Goal: Task Accomplishment & Management: Manage account settings

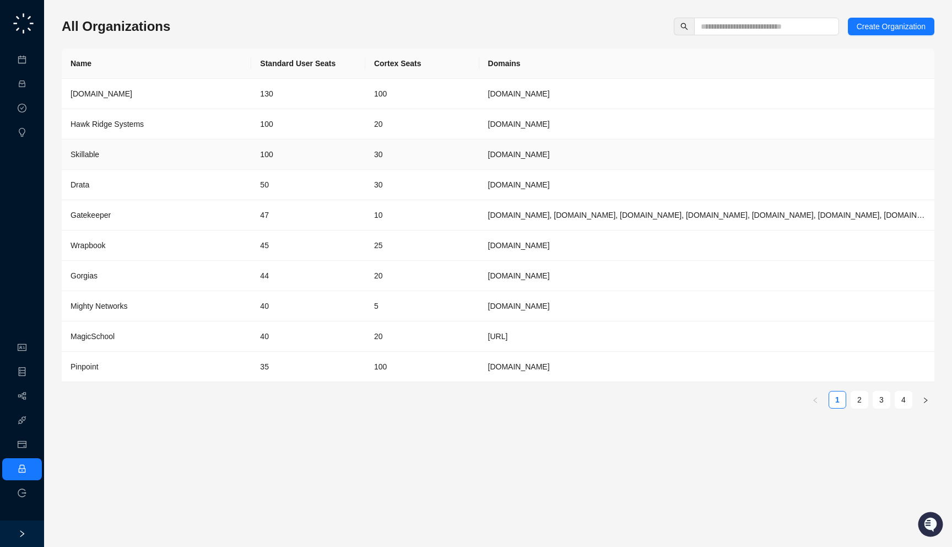
click at [236, 149] on div "Skillable" at bounding box center [157, 154] width 172 height 12
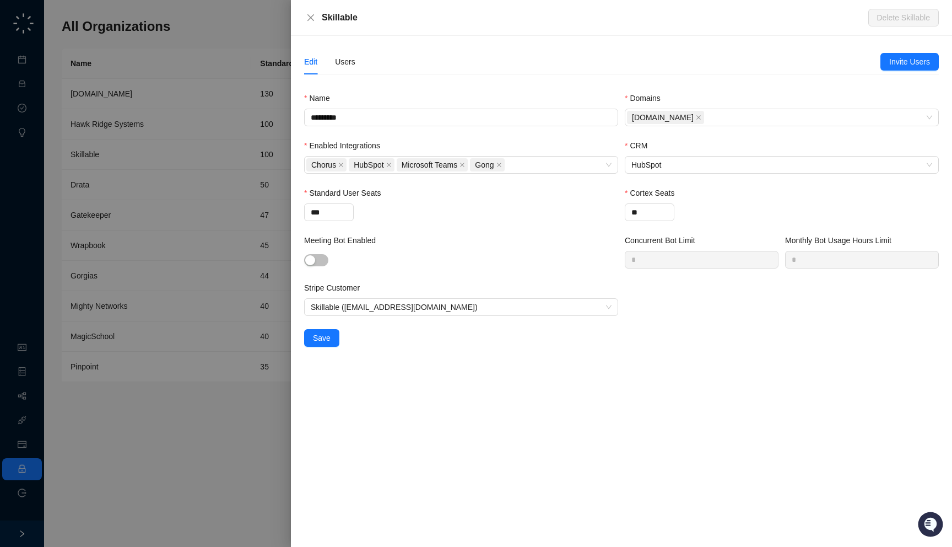
click at [357, 63] on div "Edit Users" at bounding box center [592, 61] width 576 height 25
click at [344, 62] on div "Users" at bounding box center [345, 62] width 20 height 12
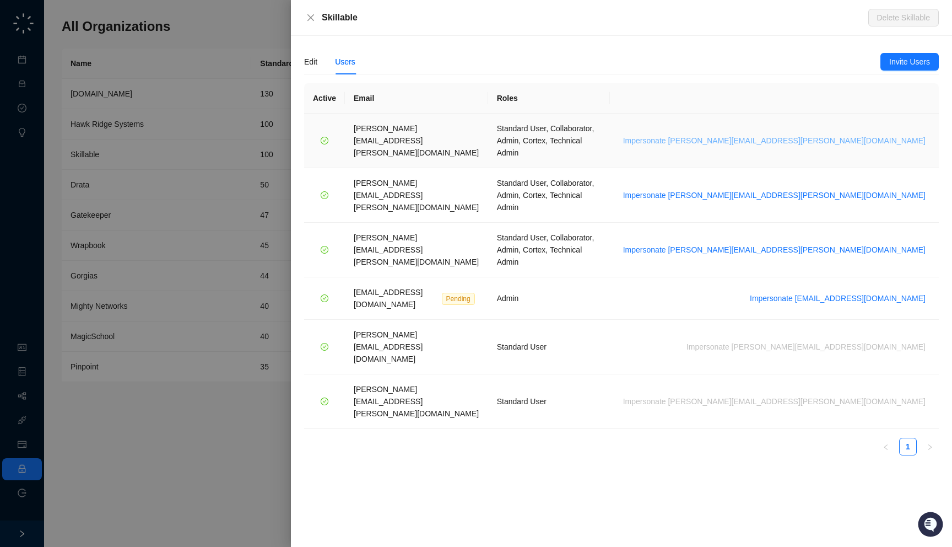
click at [853, 134] on span "Impersonate brian.olsen@skillable.com" at bounding box center [774, 140] width 303 height 12
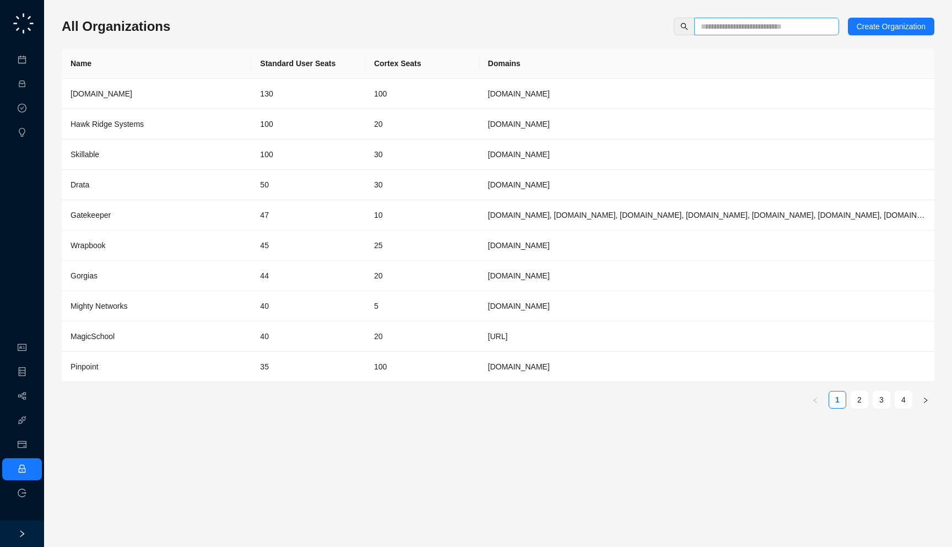
click at [739, 19] on span at bounding box center [766, 27] width 145 height 18
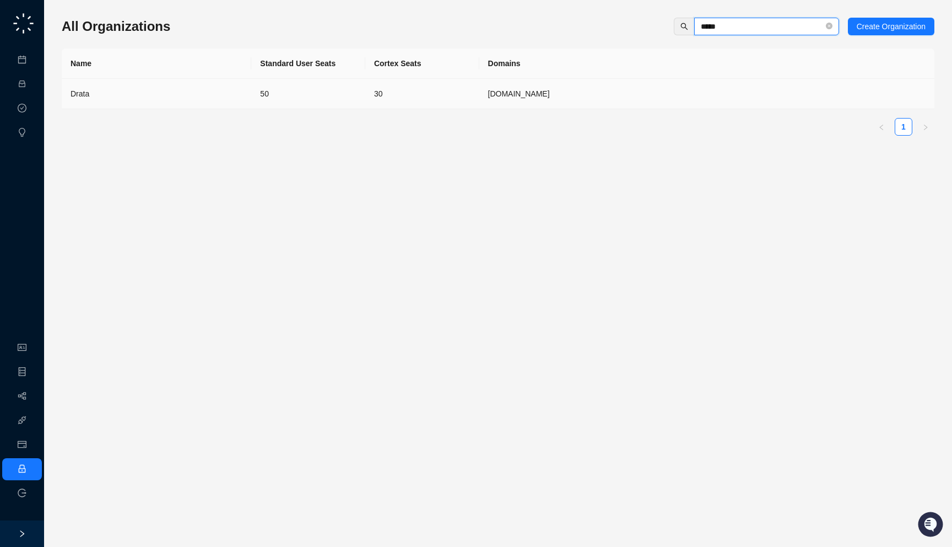
type input "*****"
click at [324, 97] on td "50" at bounding box center [308, 94] width 114 height 30
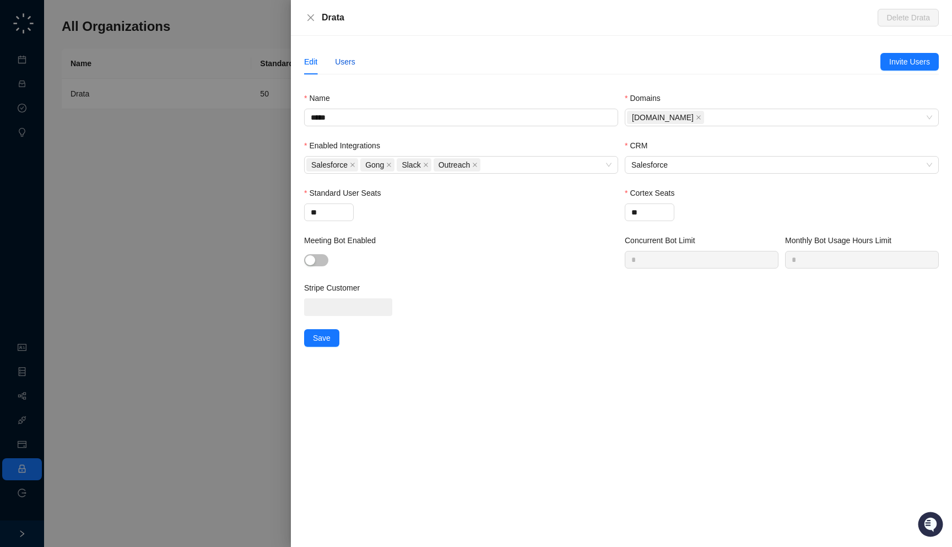
click at [336, 66] on div "Users" at bounding box center [345, 62] width 20 height 12
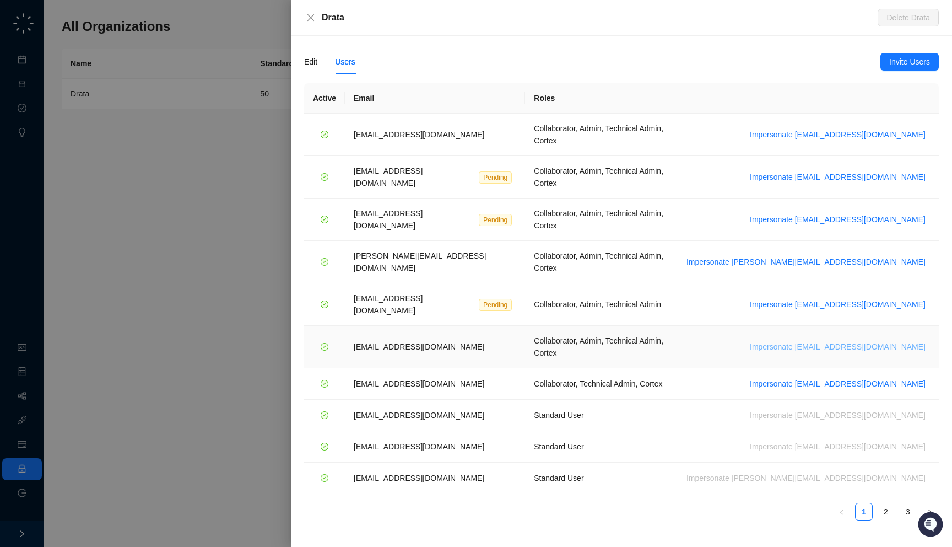
click at [857, 341] on span "Impersonate vinniesafin@drata.com" at bounding box center [838, 347] width 176 height 12
